Goal: Information Seeking & Learning: Learn about a topic

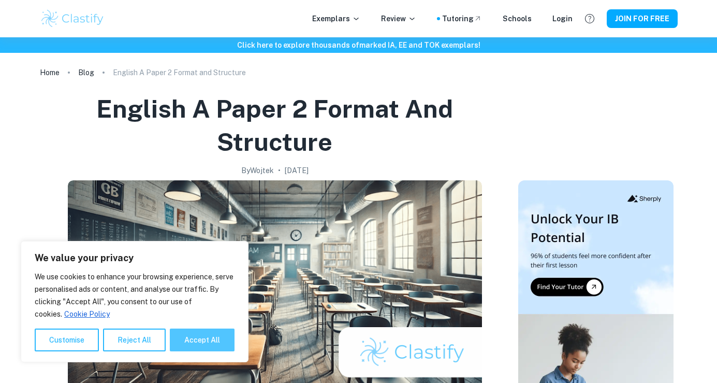
click at [204, 338] on button "Accept All" at bounding box center [202, 339] width 65 height 23
checkbox input "true"
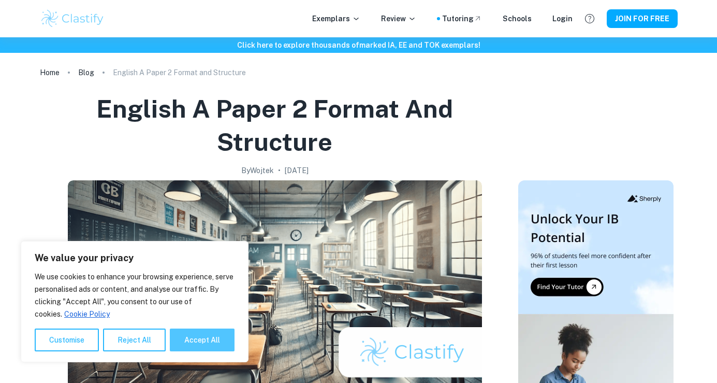
checkbox input "true"
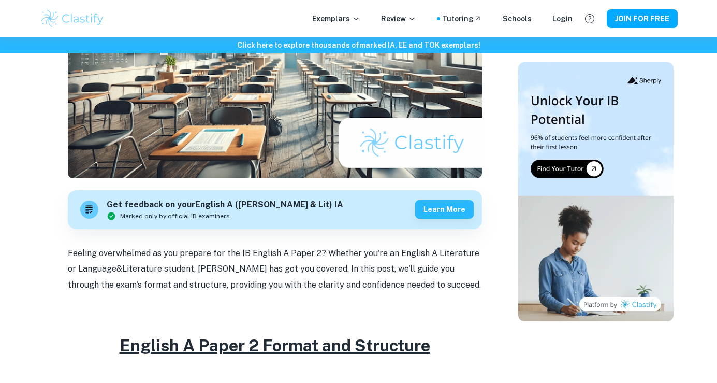
scroll to position [129, 0]
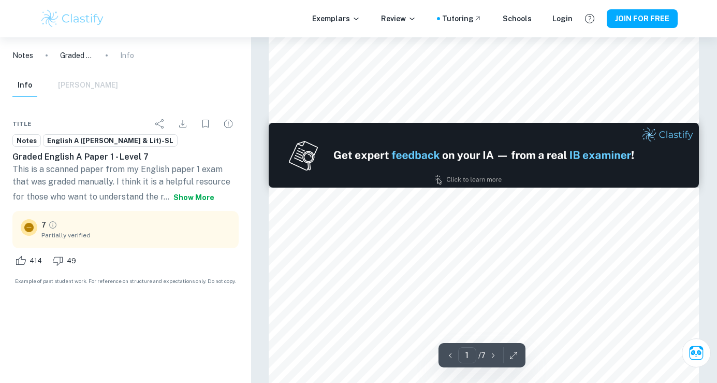
type input "2"
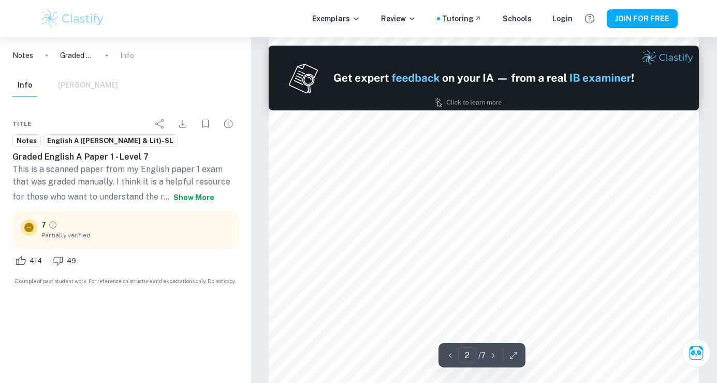
scroll to position [600, 0]
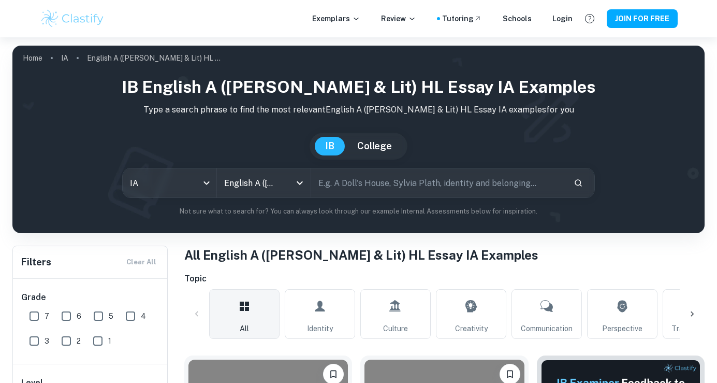
checkbox input "true"
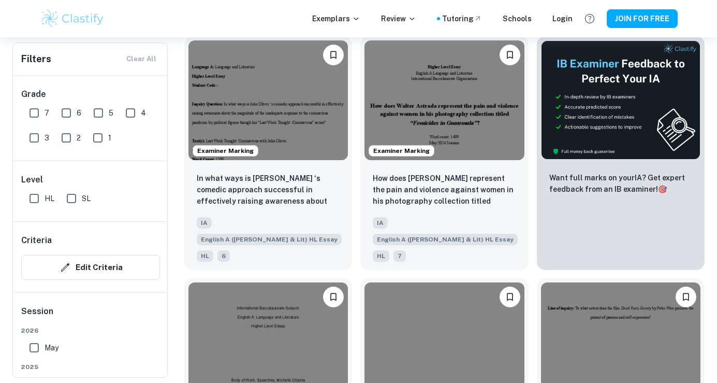
scroll to position [319, 0]
